Goal: Transaction & Acquisition: Obtain resource

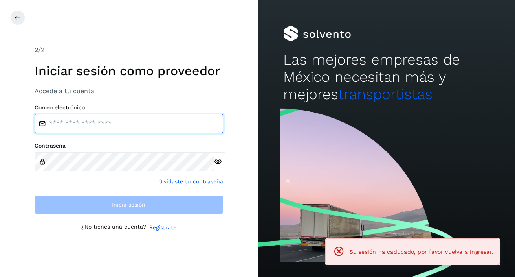
click at [140, 128] on input "email" at bounding box center [129, 123] width 189 height 19
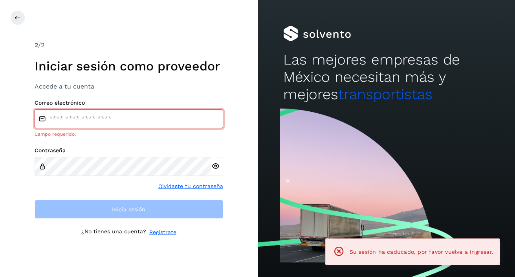
type input "**********"
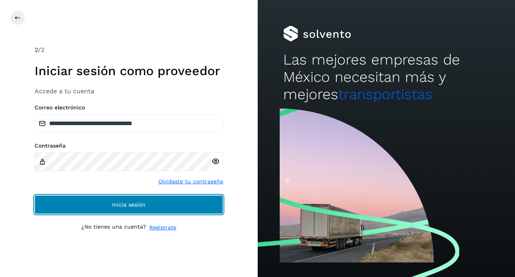
click at [112, 202] on span "Inicia sesión" at bounding box center [128, 205] width 33 height 6
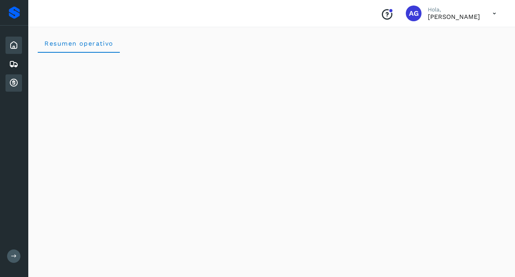
click at [15, 84] on icon at bounding box center [13, 82] width 9 height 9
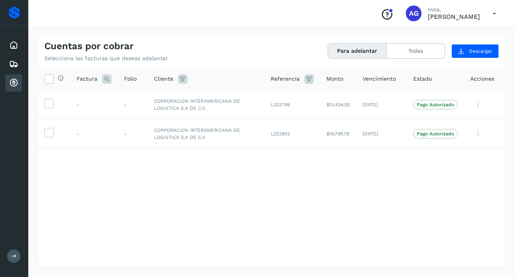
click at [356, 52] on button "Para adelantar" at bounding box center [357, 51] width 59 height 15
click at [399, 50] on button "Todas" at bounding box center [416, 51] width 58 height 15
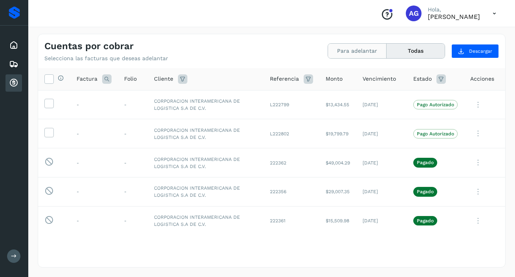
click at [362, 54] on button "Para adelantar" at bounding box center [357, 51] width 59 height 15
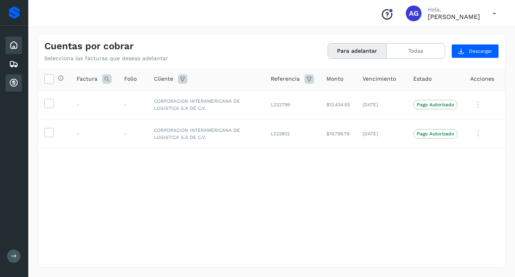
click at [15, 46] on icon at bounding box center [13, 44] width 9 height 9
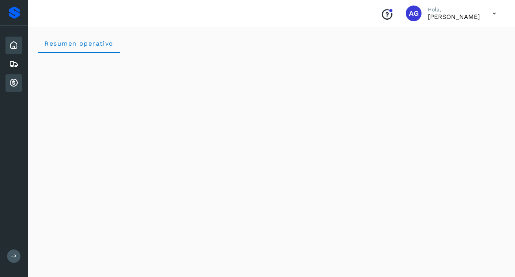
click at [13, 78] on div "Cuentas por cobrar" at bounding box center [14, 82] width 17 height 17
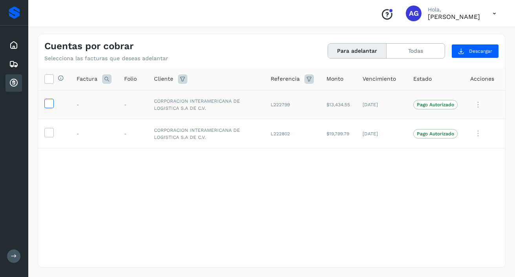
click at [50, 106] on icon at bounding box center [49, 103] width 8 height 8
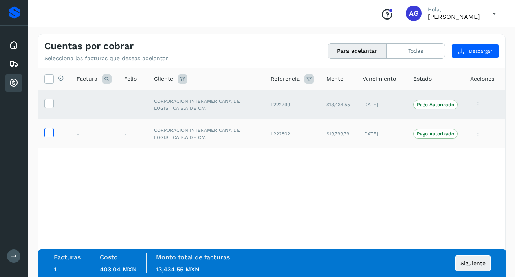
click at [48, 133] on icon at bounding box center [49, 132] width 8 height 8
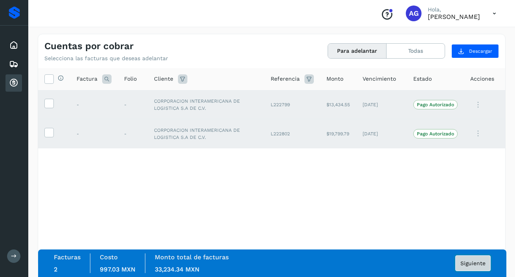
click at [465, 264] on span "Siguiente" at bounding box center [473, 263] width 25 height 6
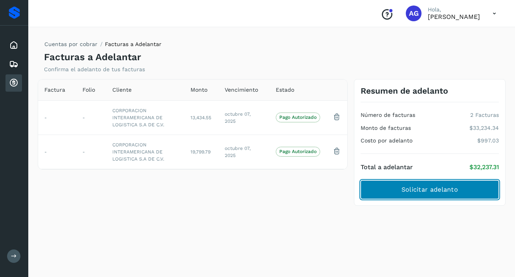
click at [448, 188] on span "Solicitar adelanto" at bounding box center [430, 189] width 57 height 9
